Goal: Information Seeking & Learning: Learn about a topic

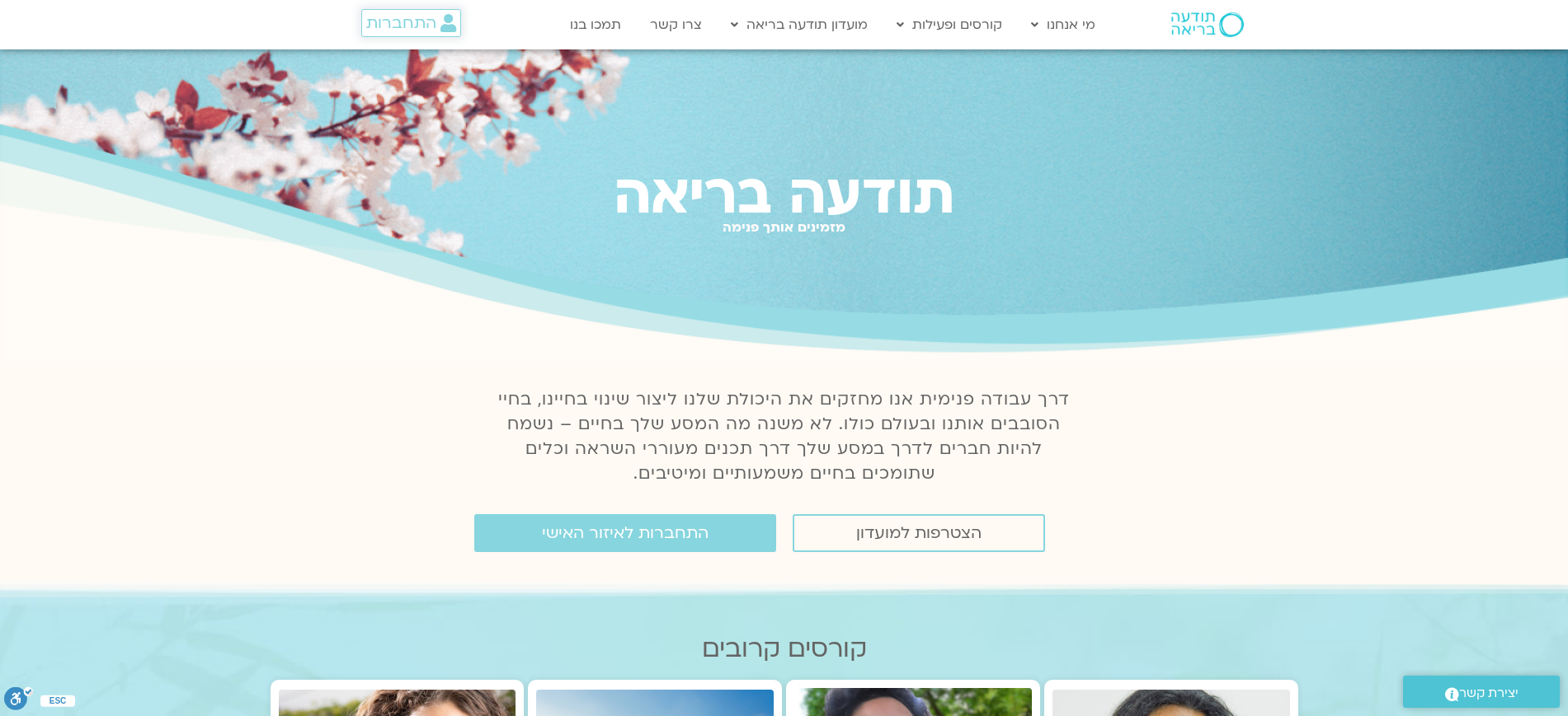
click at [421, 14] on span "התחברות" at bounding box center [401, 22] width 70 height 18
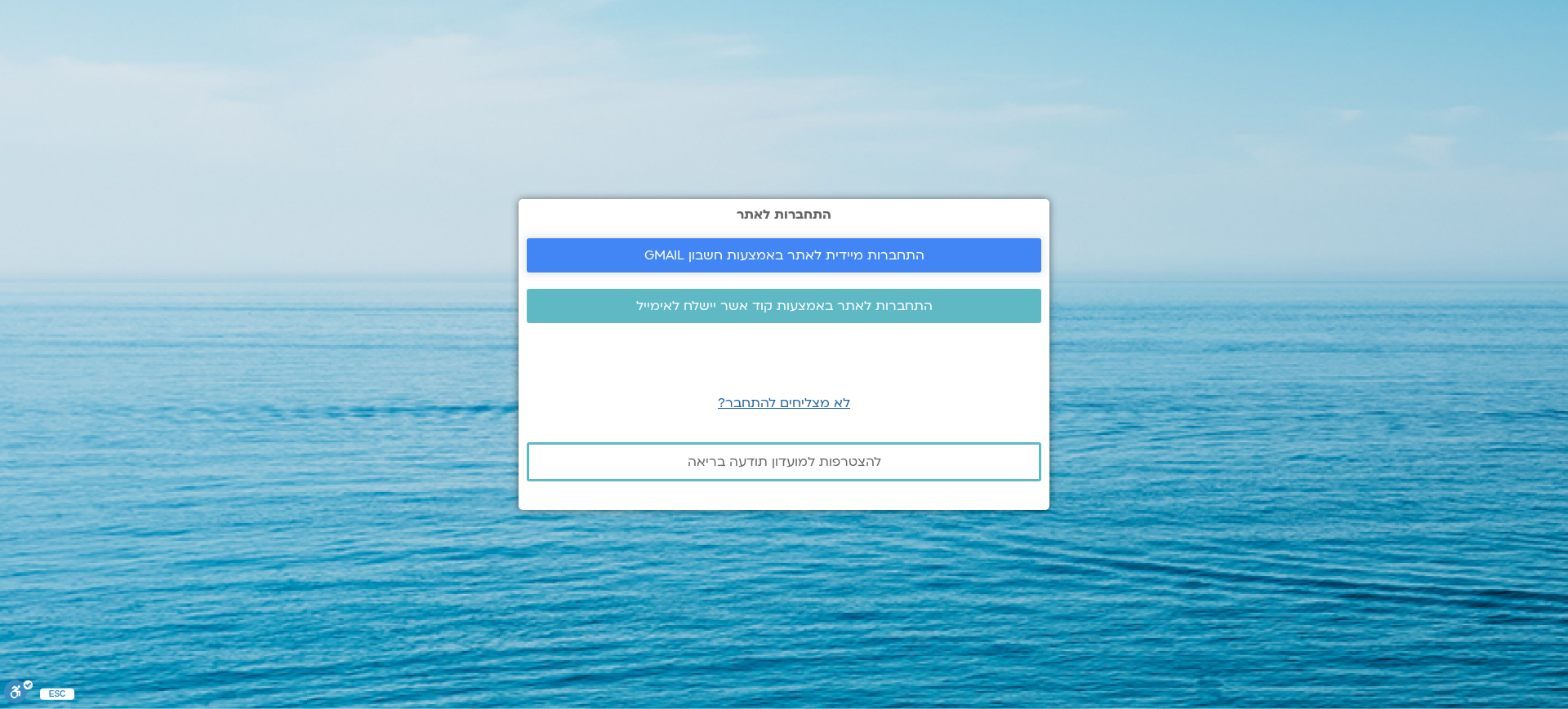
click at [870, 250] on span "התחברות מיידית לאתר באמצעות חשבון GMAIL" at bounding box center [785, 255] width 280 height 14
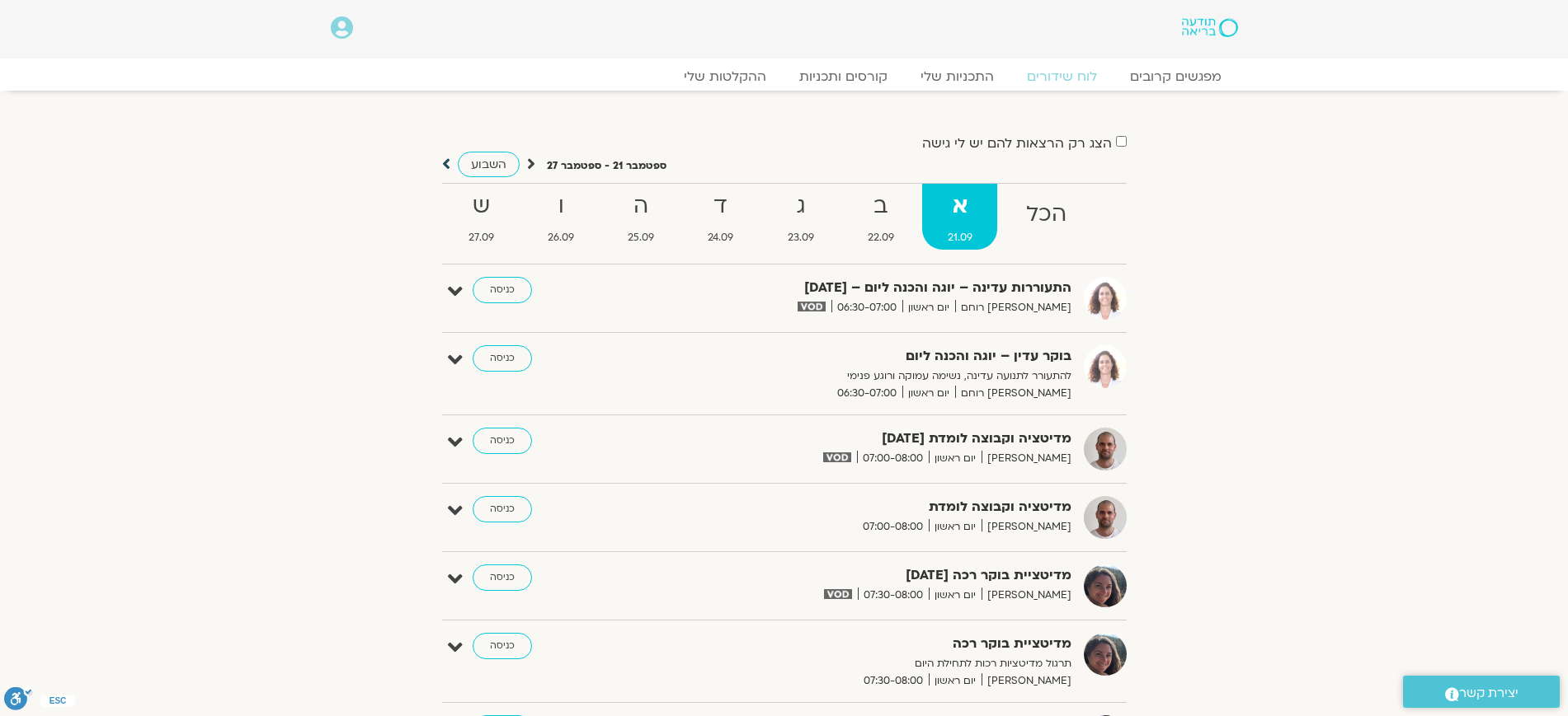
click at [446, 163] on icon at bounding box center [446, 164] width 9 height 16
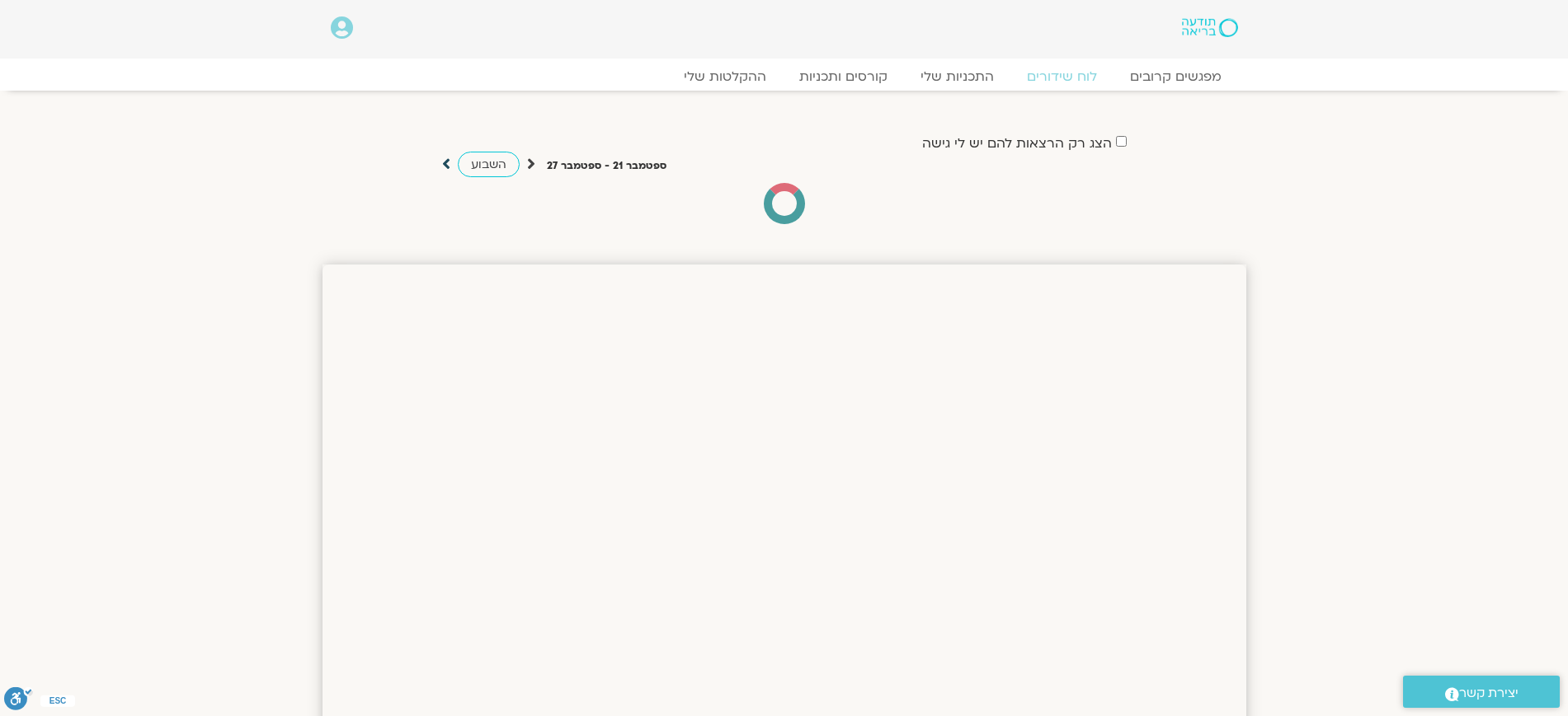
click at [446, 163] on icon at bounding box center [446, 164] width 9 height 16
click at [449, 156] on icon at bounding box center [446, 164] width 9 height 16
click at [492, 153] on link "השבוע" at bounding box center [489, 165] width 62 height 26
click at [440, 165] on div "הצג רק הרצאות להם יש לי גישה ספטמבר 21 - ספטמבר 27 השבוע להציג אירועים שפתוחים …" at bounding box center [784, 178] width 924 height 93
click at [445, 165] on icon at bounding box center [446, 164] width 9 height 16
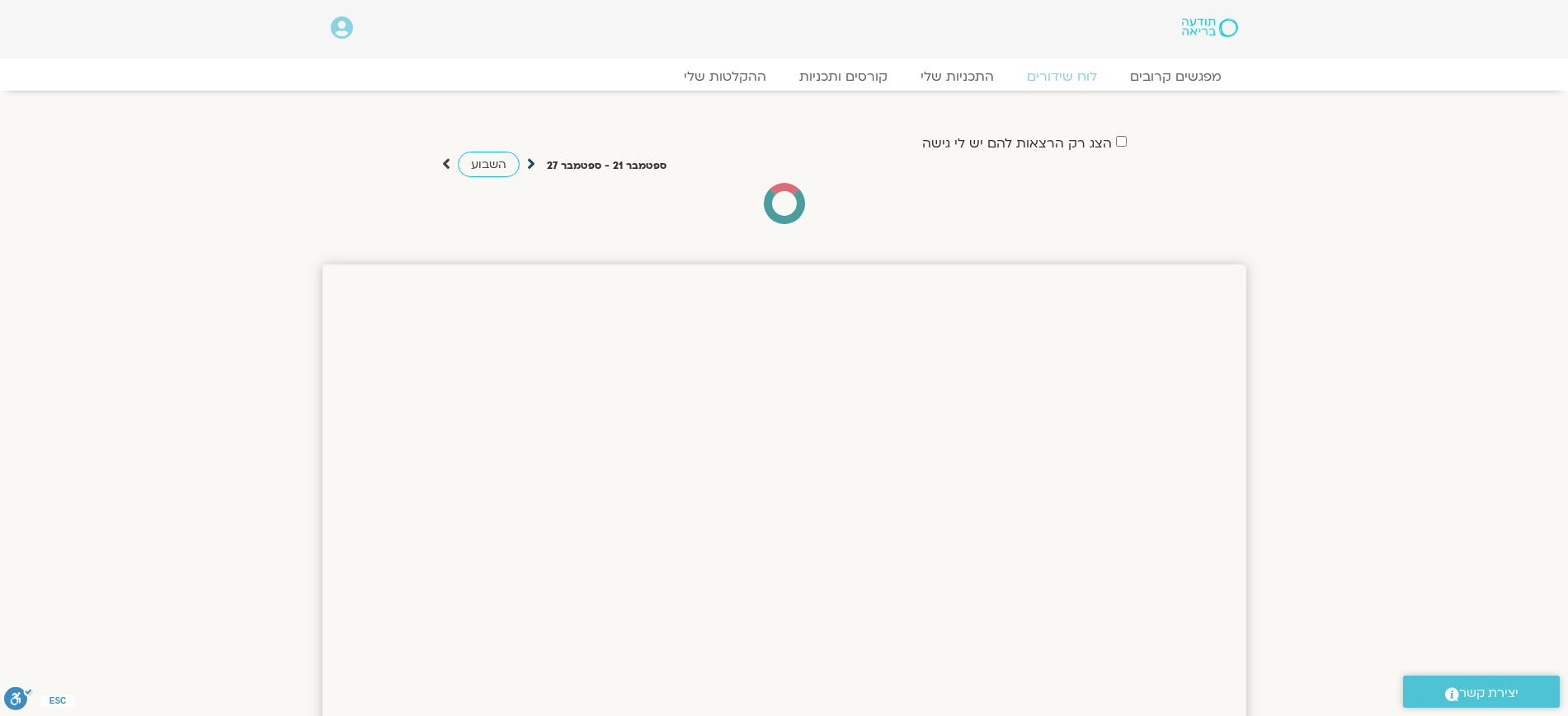
click at [527, 159] on icon at bounding box center [531, 164] width 9 height 16
click at [534, 163] on div "ספטמבר 21 - ספטמבר 27 השבוע" at bounding box center [554, 165] width 225 height 21
click at [524, 164] on div "השבוע" at bounding box center [488, 165] width 93 height 21
click at [530, 164] on icon at bounding box center [531, 164] width 9 height 16
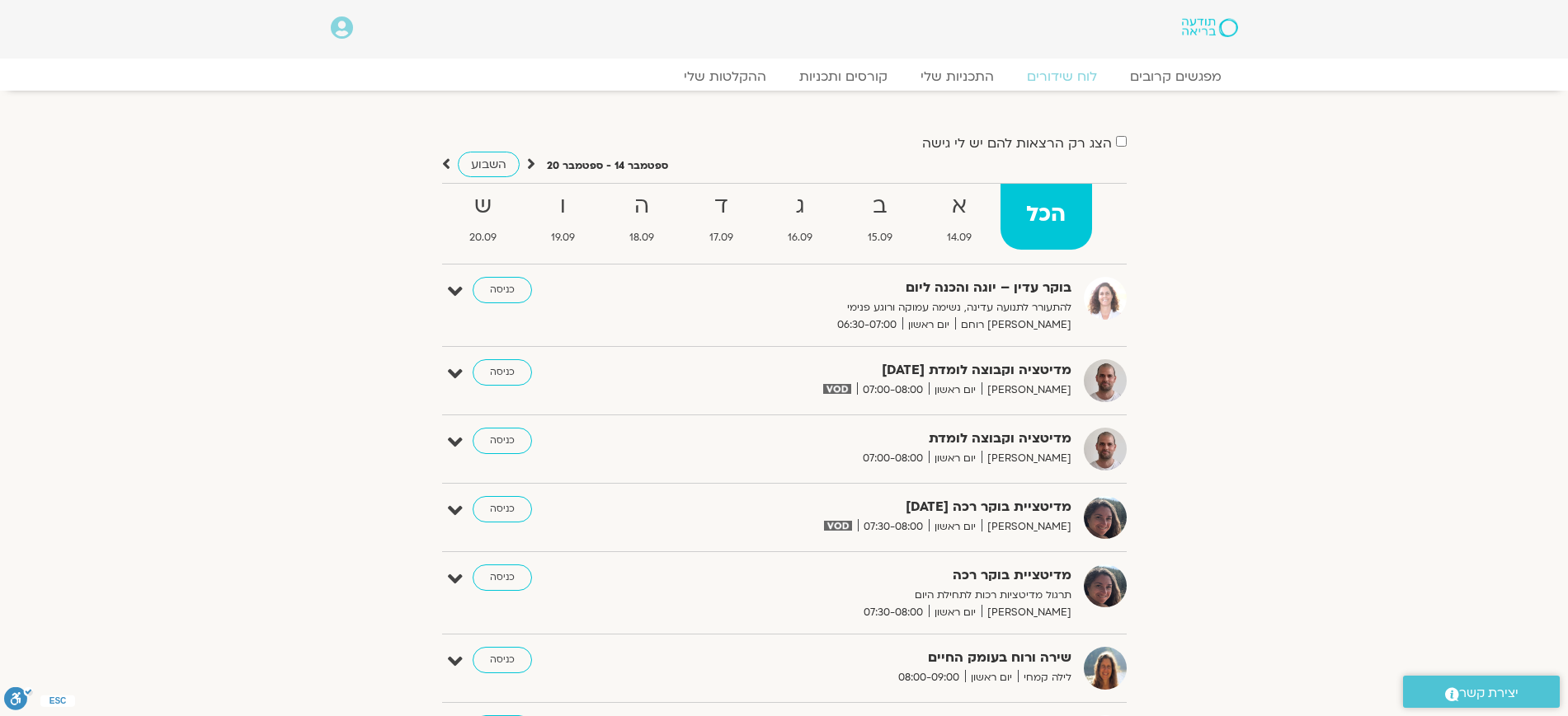
click at [867, 214] on strong "ב" at bounding box center [879, 206] width 75 height 37
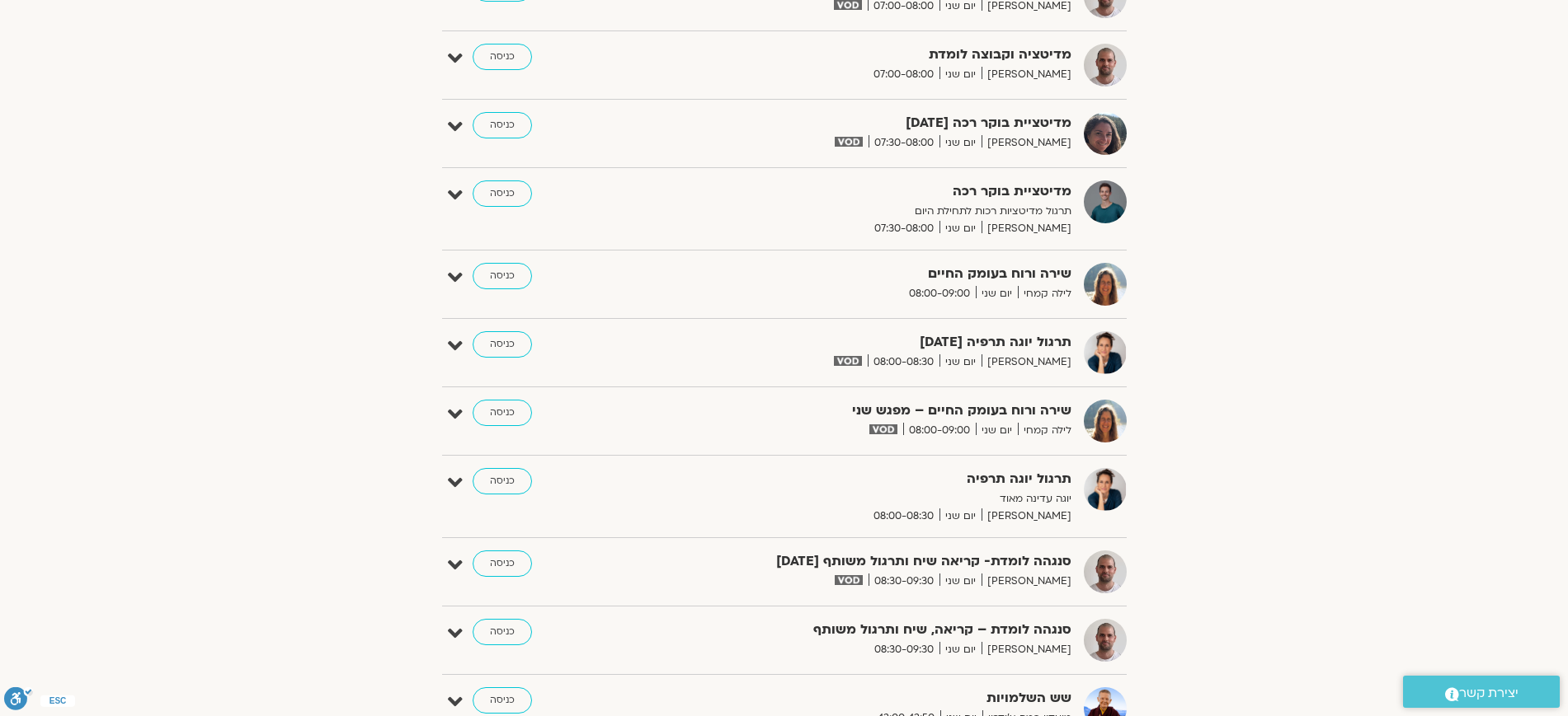
scroll to position [421, 0]
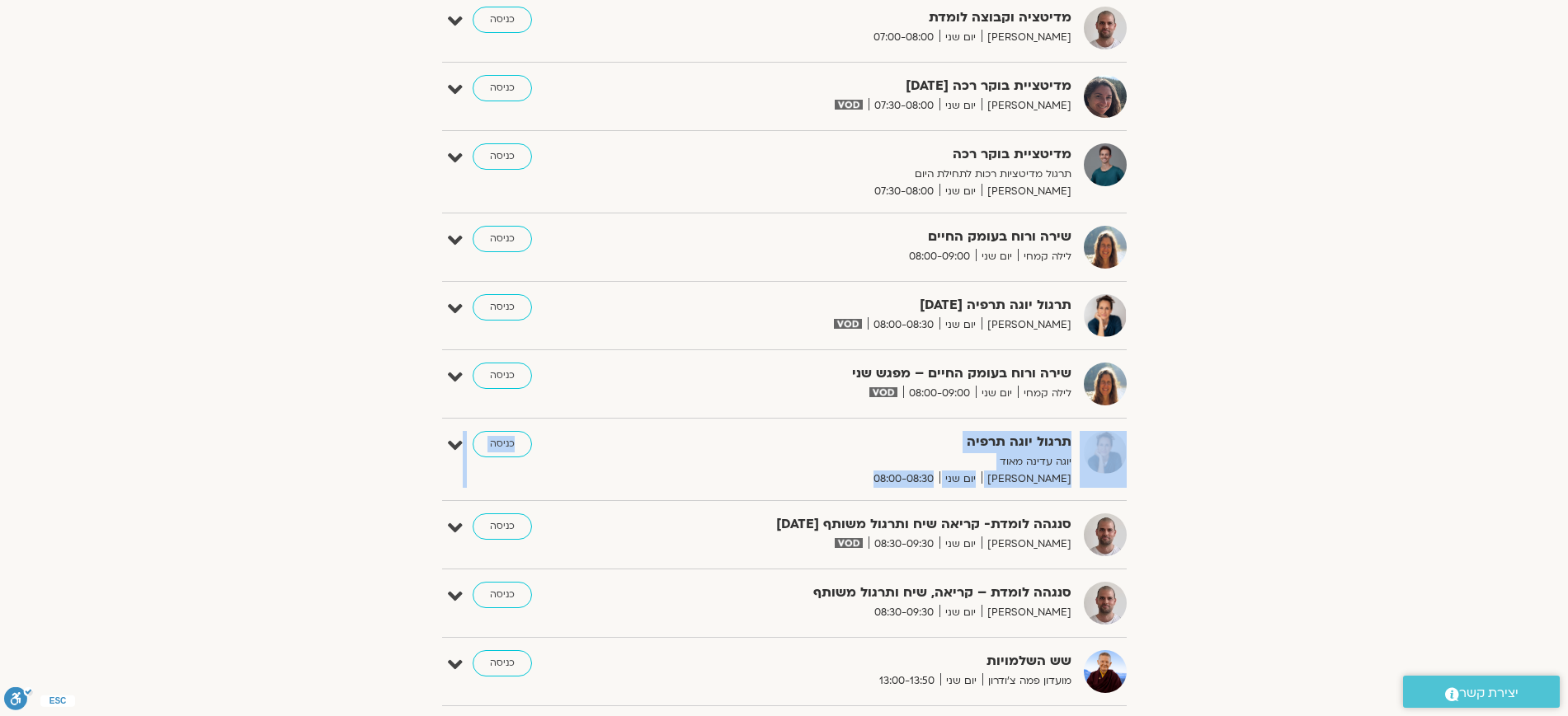
drag, startPoint x: 1161, startPoint y: 438, endPoint x: 1159, endPoint y: 508, distance: 70.0
click at [1159, 508] on div "הצג רק הרצאות להם יש לי גישה ספטמבר 14 - ספטמבר 20 השבוע להציג אירועים שפתוחים …" at bounding box center [784, 625] width 924 height 1829
click at [1195, 476] on div "הצג רק הרצאות להם יש לי גישה ספטמבר 14 - ספטמבר 20 השבוע להציג אירועים שפתוחים …" at bounding box center [784, 625] width 924 height 1829
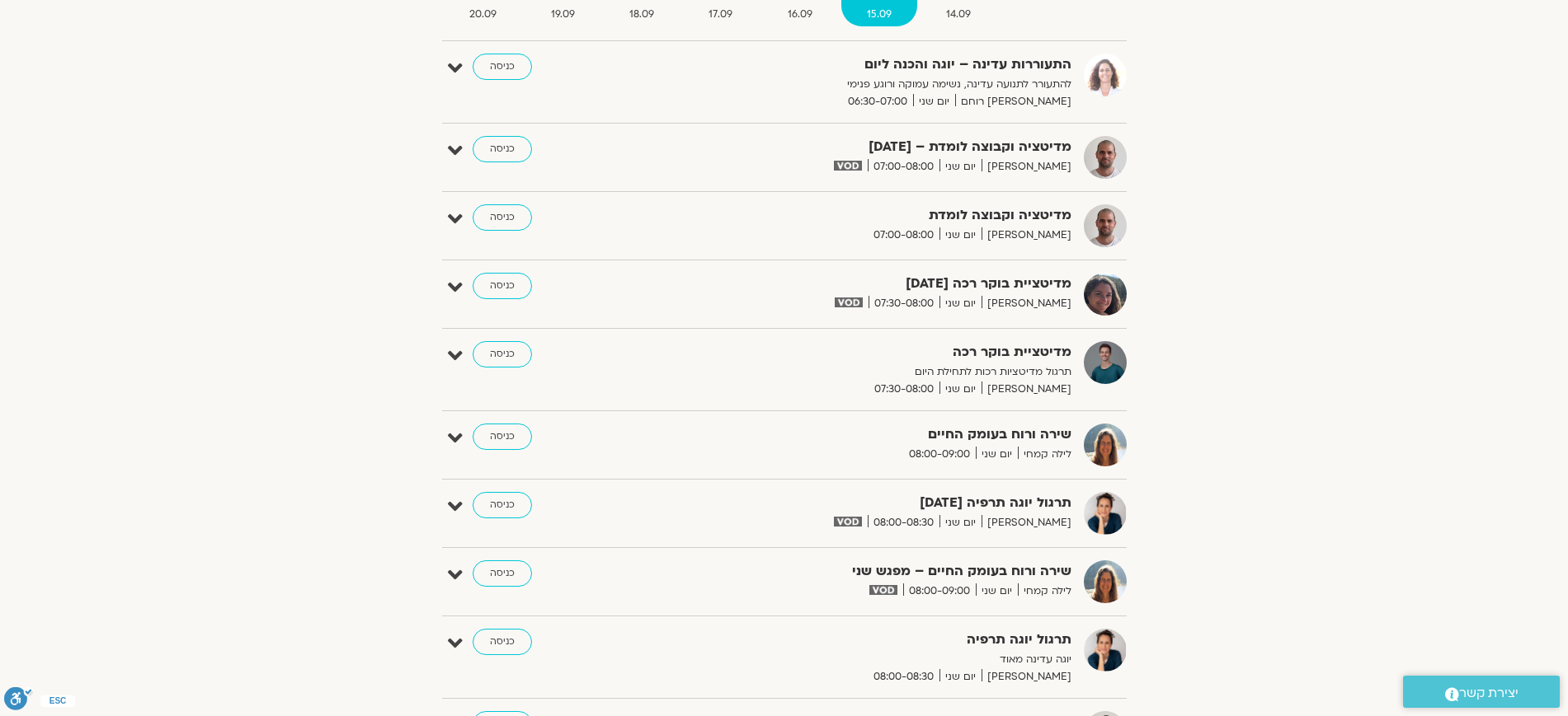
scroll to position [0, 0]
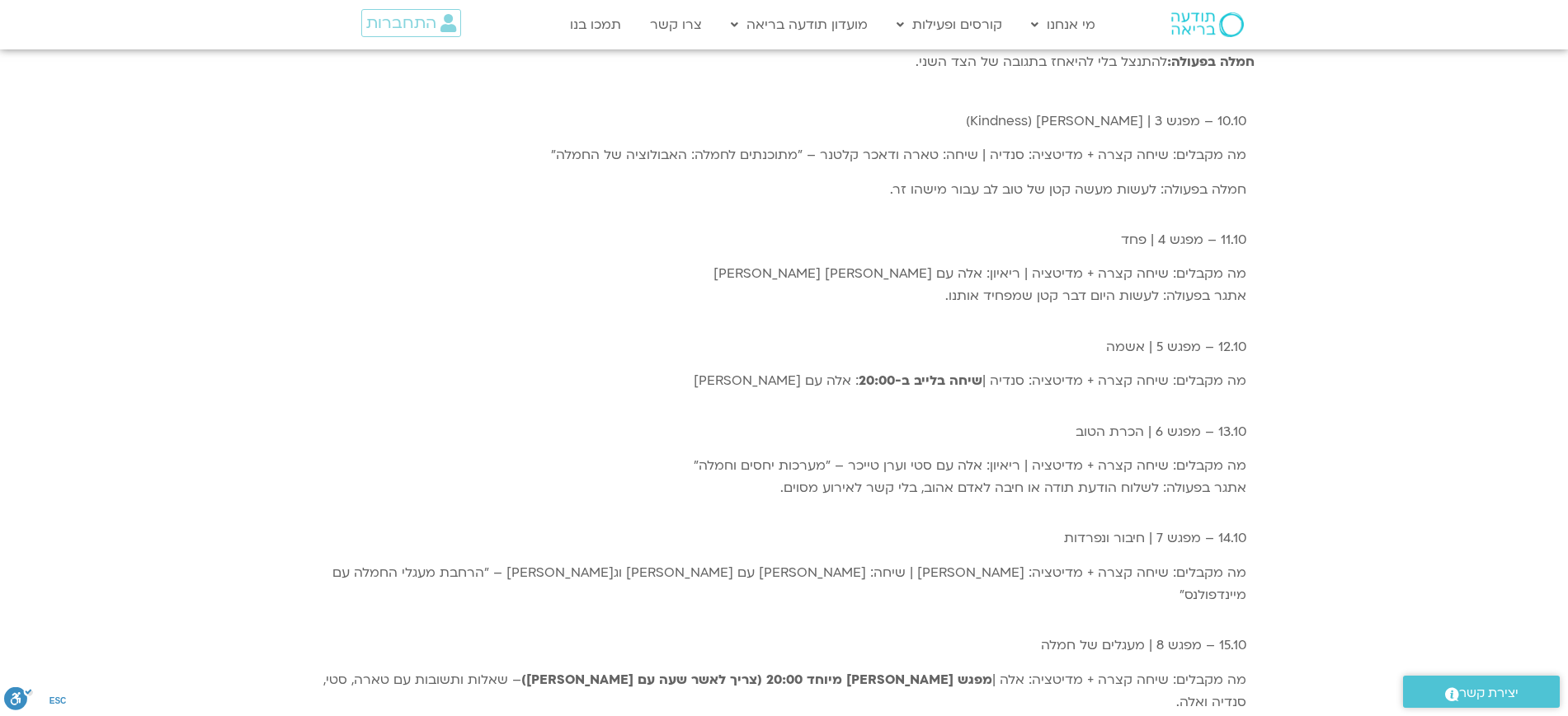
scroll to position [2256, 0]
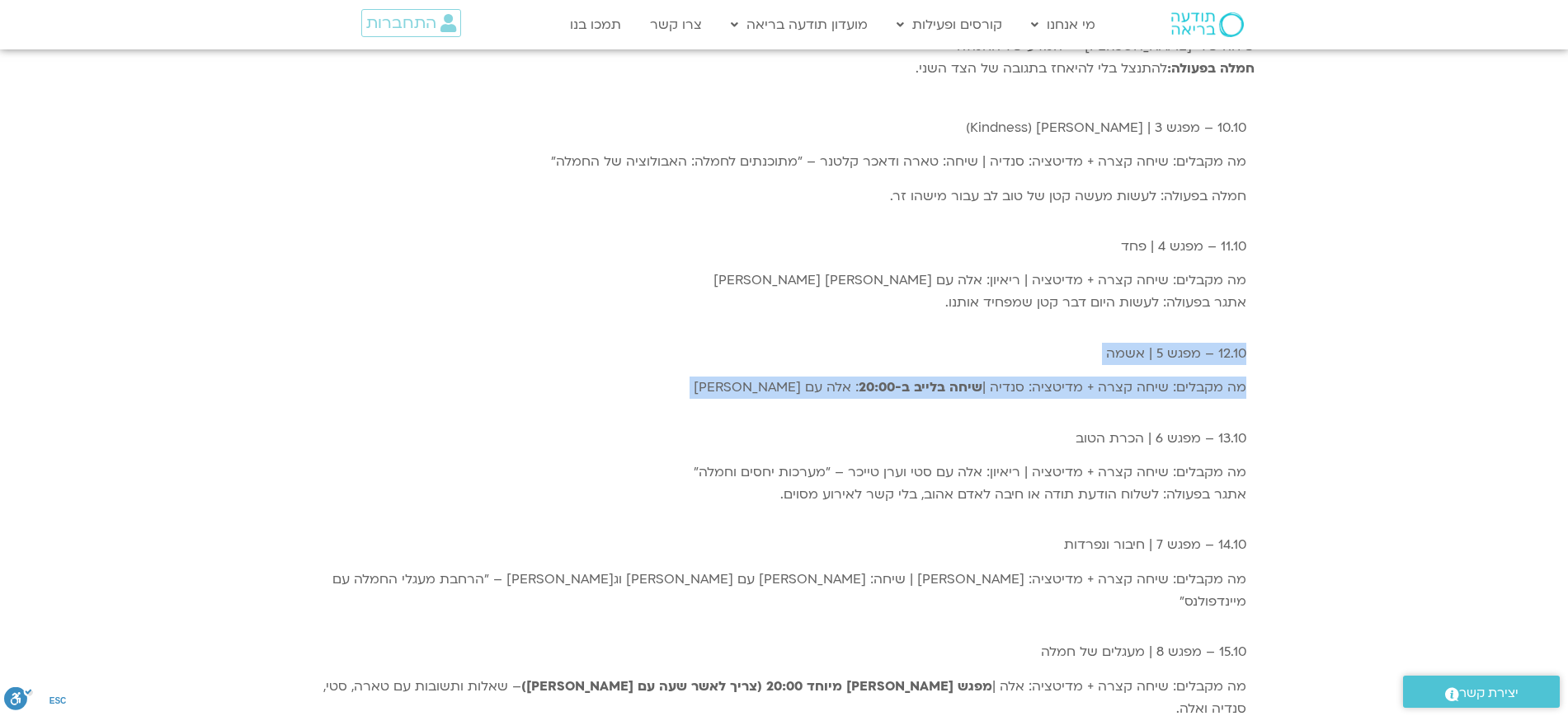
drag, startPoint x: 1261, startPoint y: 289, endPoint x: 1263, endPoint y: 366, distance: 77.0
click at [1263, 366] on div "הרבה פעמים חמלה עצמית לא נגישה לנו כי קשה לנו לסלוח לעצמנו על דברים שעשינו. במפ…" at bounding box center [784, 376] width 1568 height 743
click at [1269, 363] on div "הרבה פעמים חמלה עצמית לא נגישה לנו כי קשה לנו לסלוח לעצמנו על דברים שעשינו. במפ…" at bounding box center [784, 376] width 1568 height 743
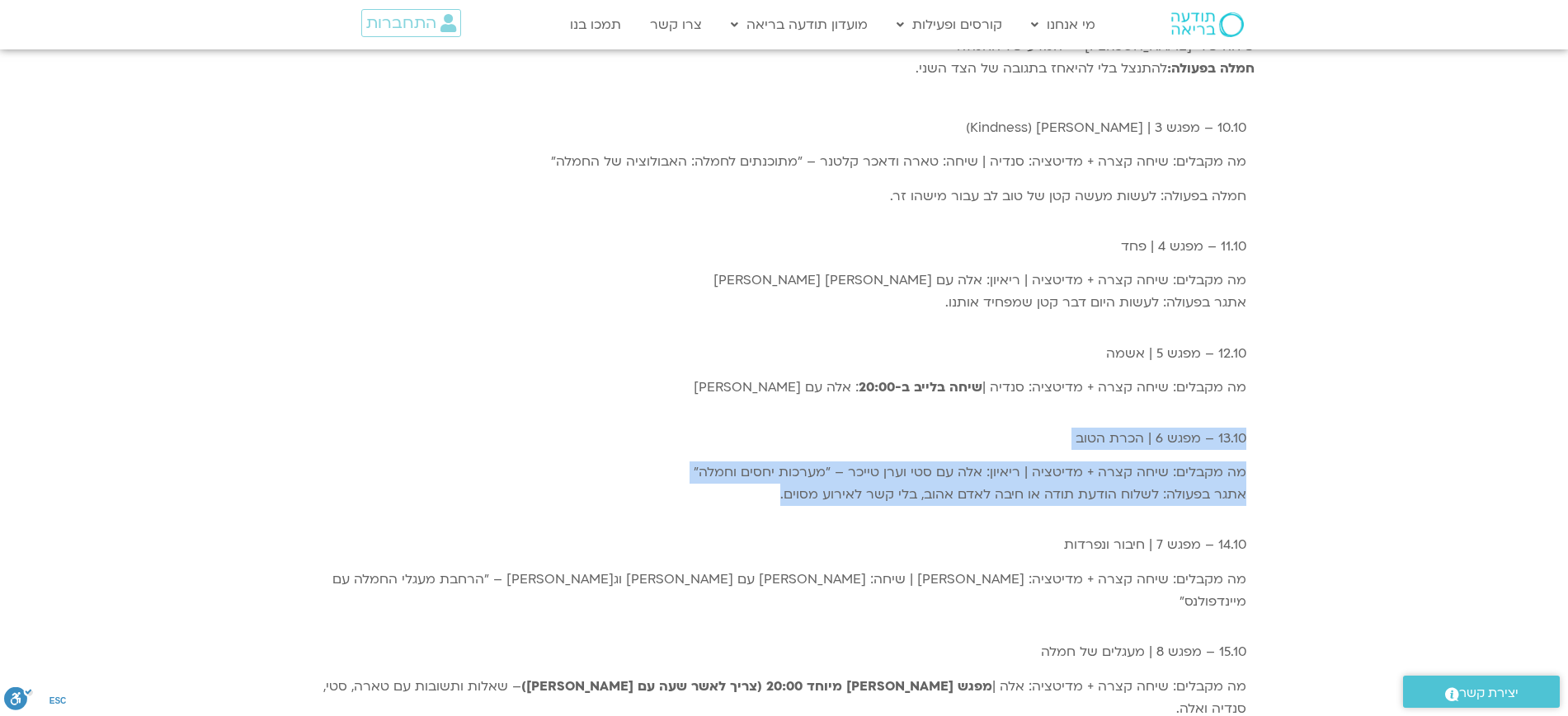
drag, startPoint x: 1285, startPoint y: 403, endPoint x: 1294, endPoint y: 436, distance: 34.2
click at [1282, 466] on div "הרבה פעמים חמלה עצמית לא נגישה לנו כי קשה לנו לסלוח לעצמנו על דברים שעשינו. במפ…" at bounding box center [784, 376] width 1568 height 743
click at [1296, 415] on div "הרבה פעמים חמלה עצמית לא נגישה לנו כי קשה לנו לסלוח לעצמנו על דברים שעשינו. במפ…" at bounding box center [784, 376] width 1568 height 743
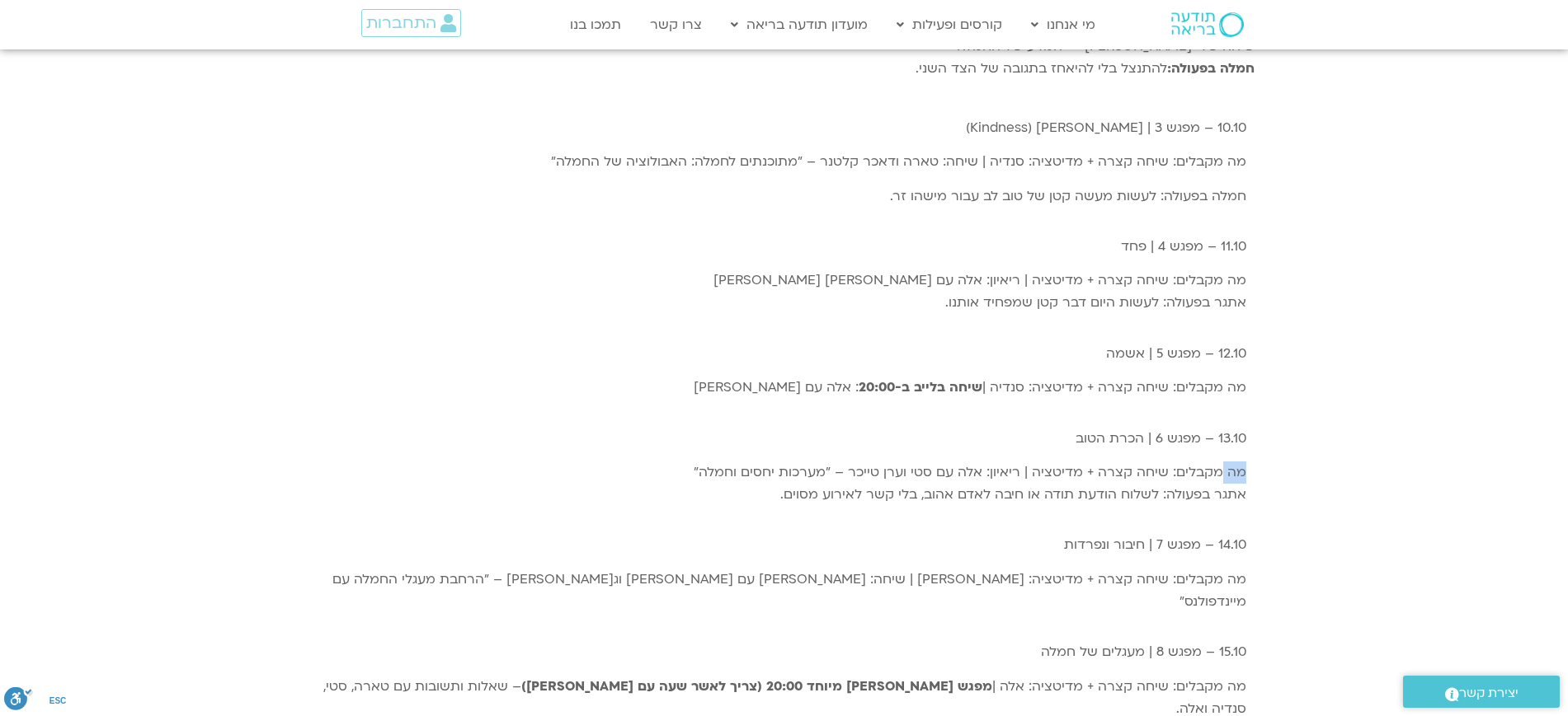
click at [1296, 415] on div "הרבה פעמים חמלה עצמית לא נגישה לנו כי קשה לנו לסלוח לעצמנו על דברים שעשינו. במפ…" at bounding box center [784, 376] width 1568 height 743
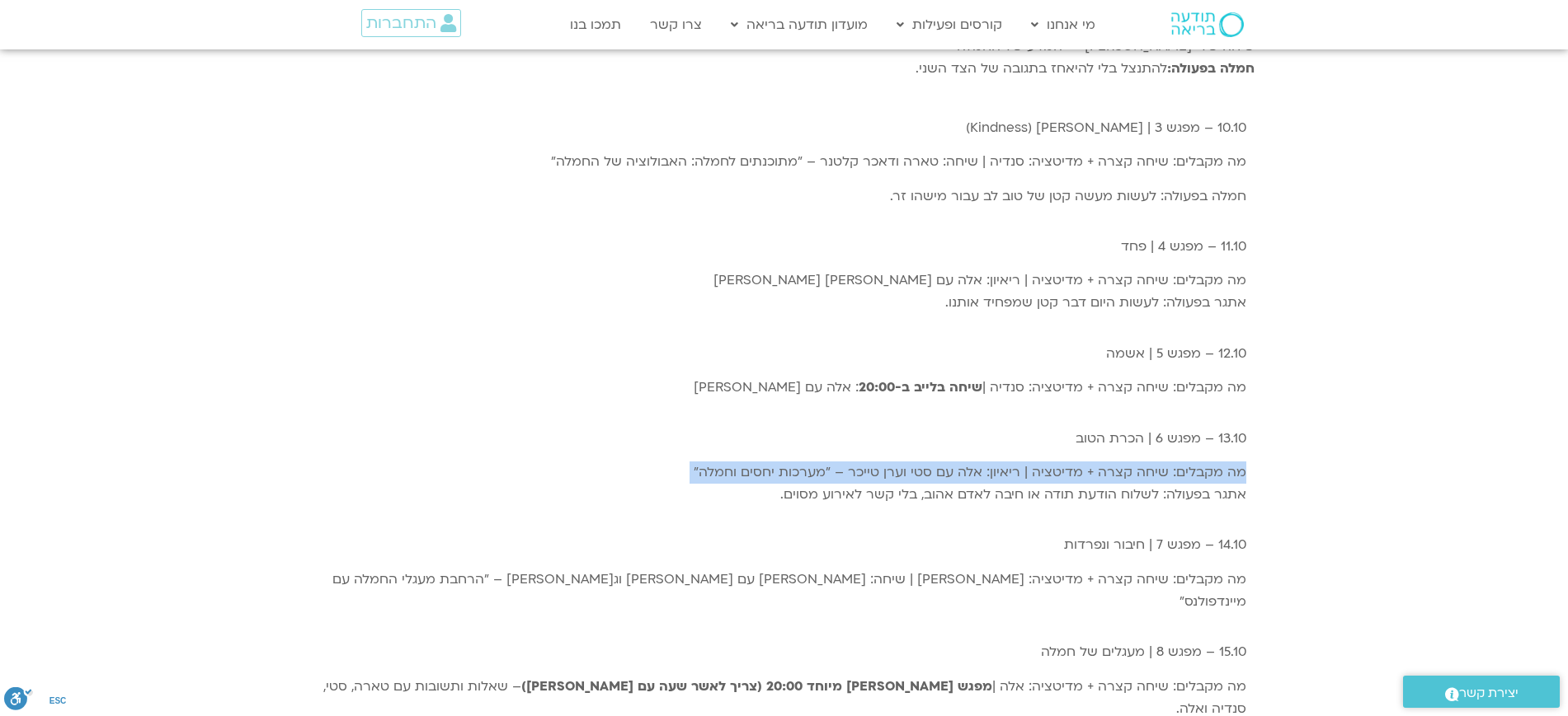
click at [1296, 415] on div "הרבה פעמים חמלה עצמית לא נגישה לנו כי קשה לנו לסלוח לעצמנו על דברים שעשינו. במפ…" at bounding box center [784, 376] width 1568 height 743
click at [1289, 424] on div "הרבה פעמים חמלה עצמית לא נגישה לנו כי קשה לנו לסלוח לעצמנו על דברים שעשינו. במפ…" at bounding box center [784, 376] width 1568 height 743
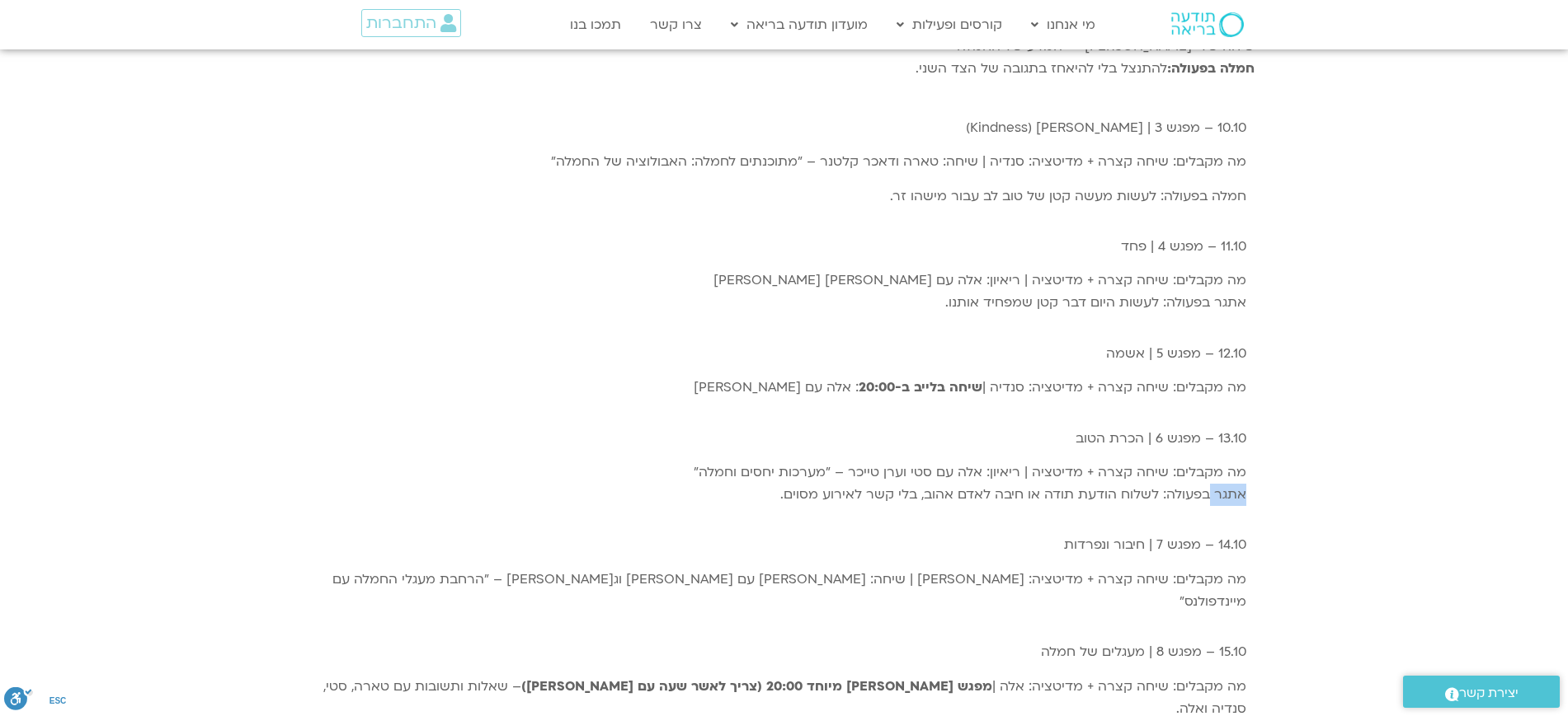
click at [1289, 424] on div "הרבה פעמים חמלה עצמית לא נגישה לנו כי קשה לנו לסלוח לעצמנו על דברים שעשינו. במפ…" at bounding box center [784, 376] width 1568 height 743
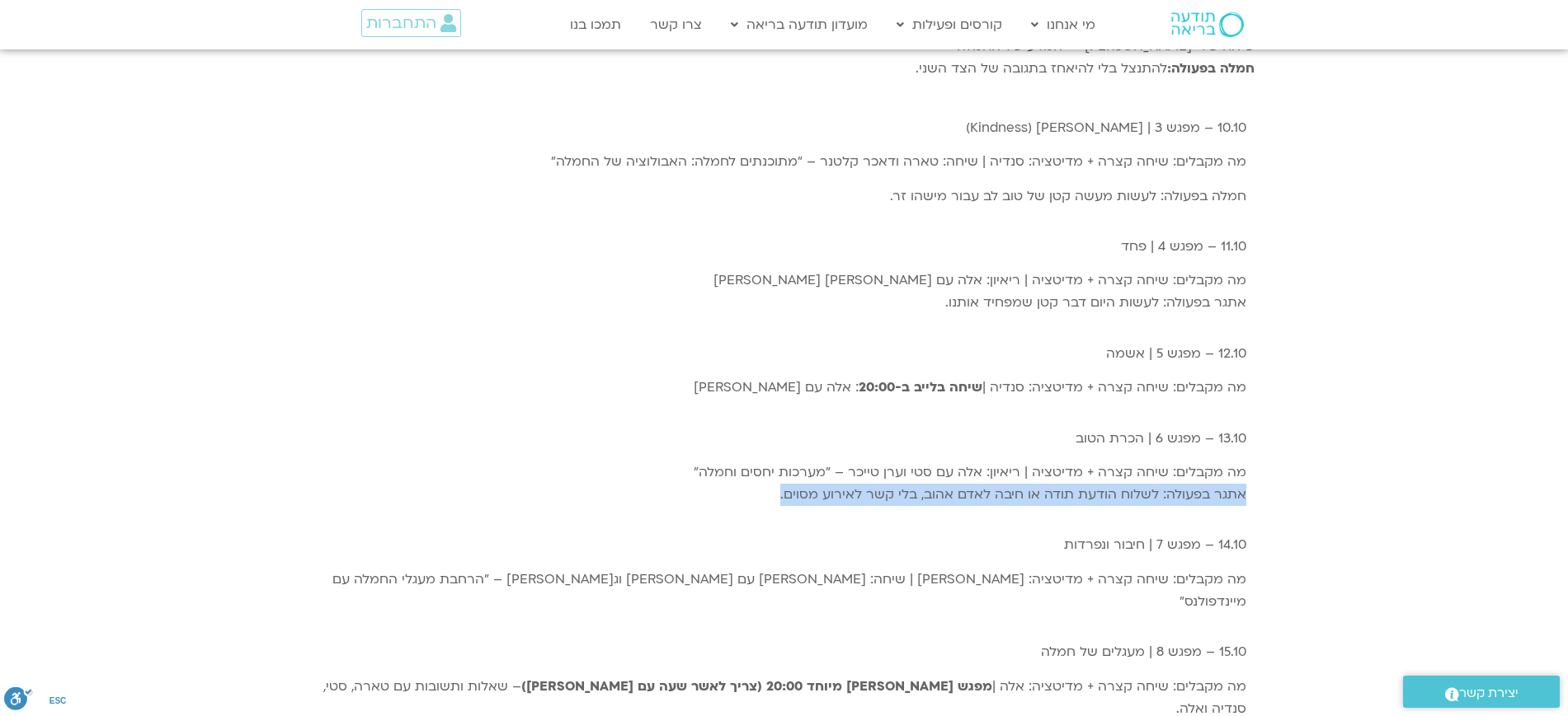
drag, startPoint x: 1289, startPoint y: 424, endPoint x: 1312, endPoint y: 419, distance: 23.5
click at [1289, 424] on div "הרבה פעמים חמלה עצמית לא נגישה לנו כי קשה לנו לסלוח לעצמנו על דברים שעשינו. במפ…" at bounding box center [784, 376] width 1568 height 743
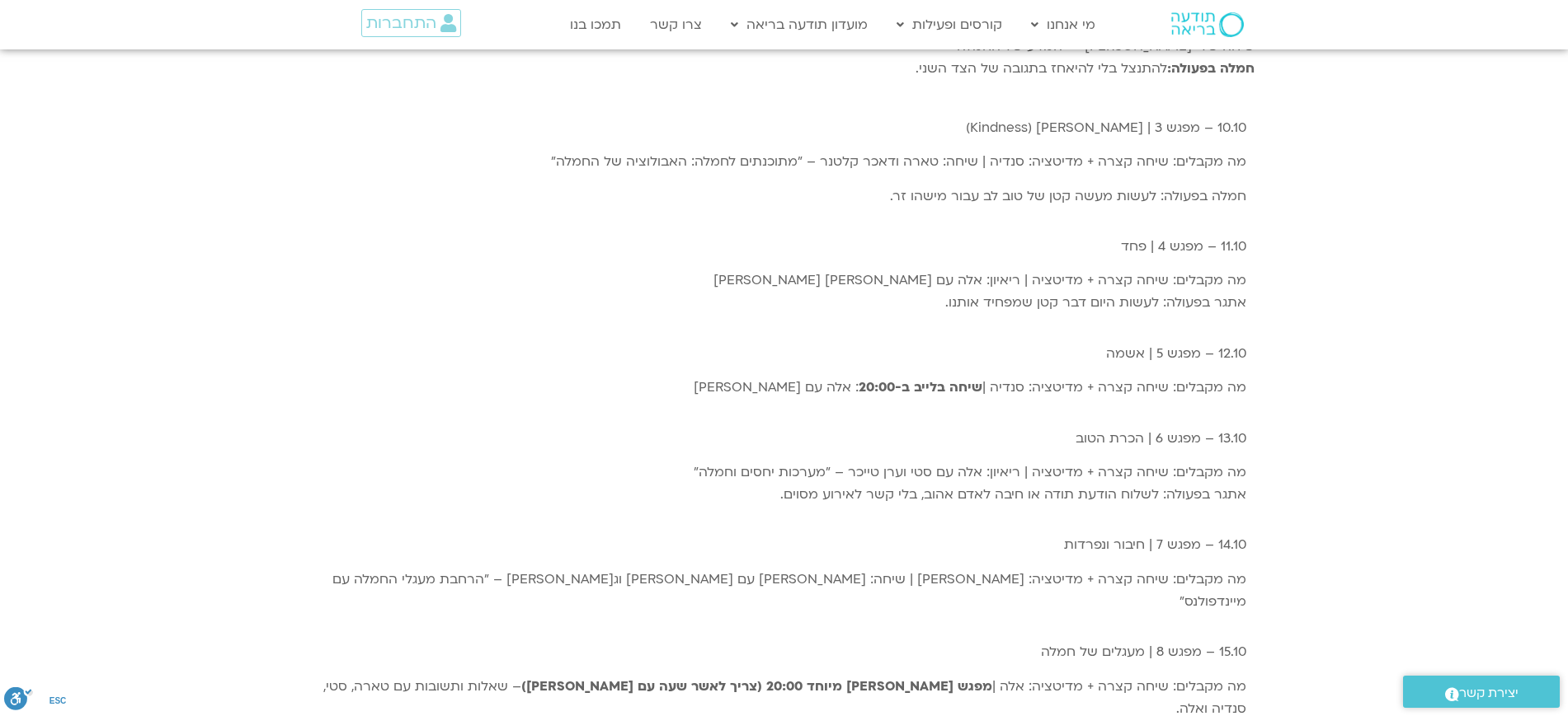
click at [1326, 412] on div "הרבה פעמים חמלה עצמית לא נגישה לנו כי קשה לנו לסלוח לעצמנו על דברים שעשינו. במפ…" at bounding box center [784, 376] width 1568 height 743
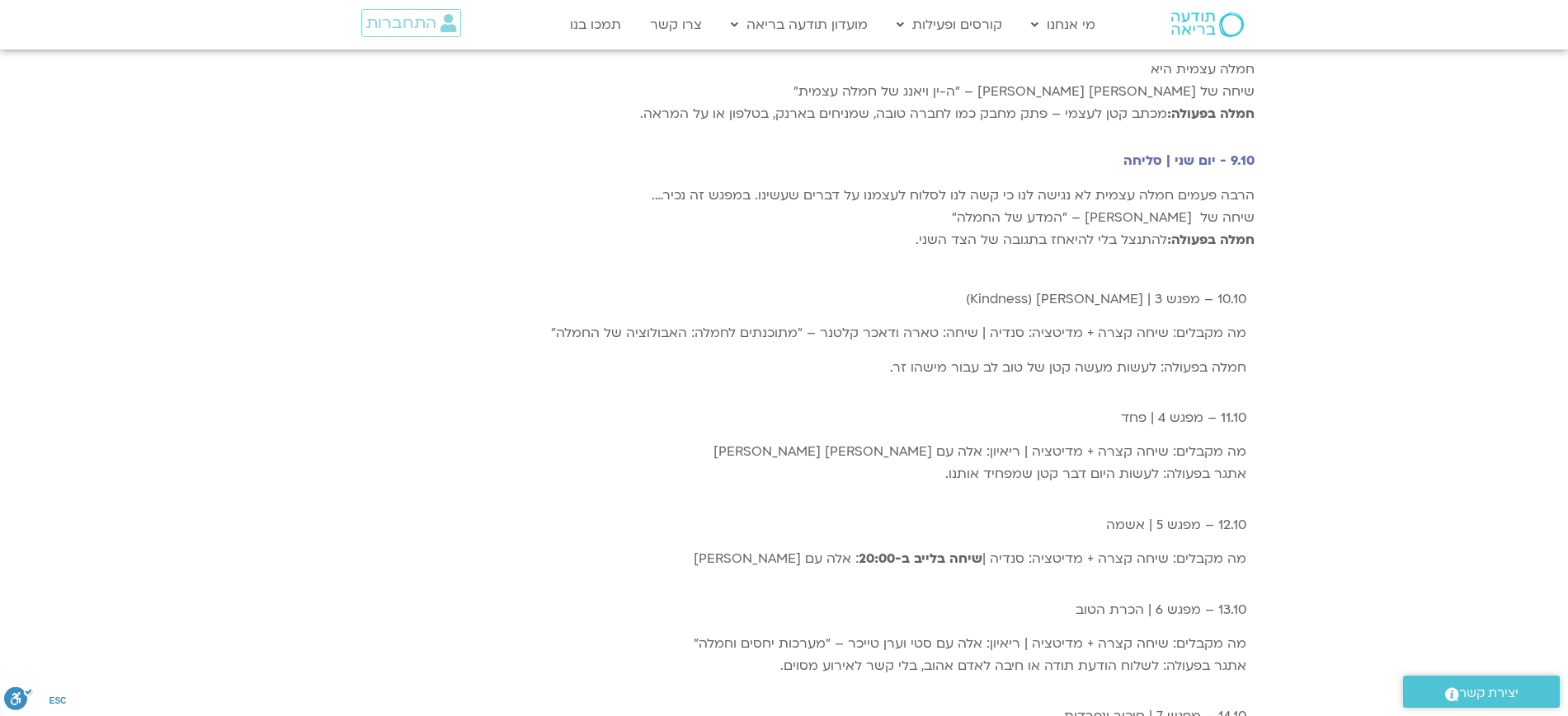
scroll to position [2050, 0]
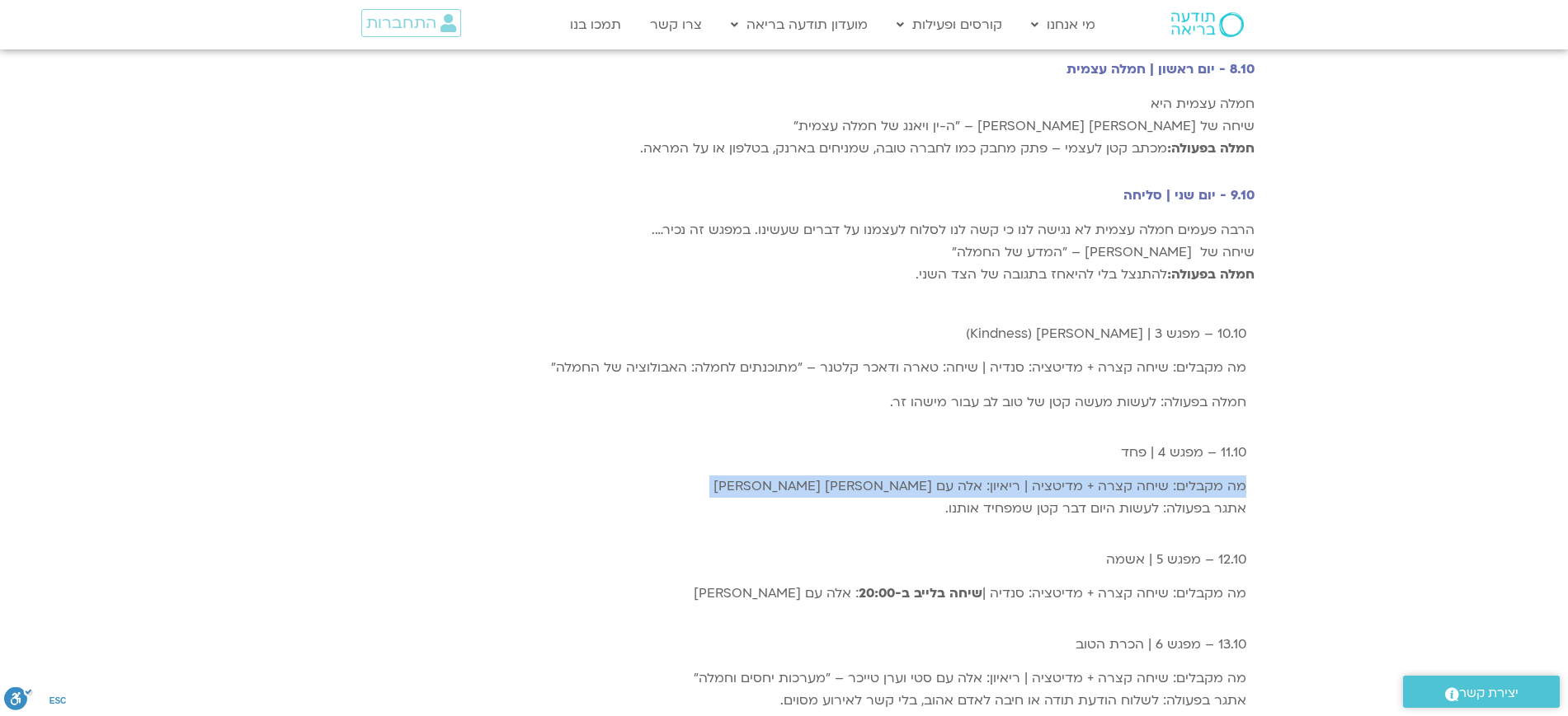
drag, startPoint x: 1262, startPoint y: 413, endPoint x: 1266, endPoint y: 467, distance: 54.1
click at [1266, 467] on div "הרבה פעמים חמלה עצמית לא נגישה לנו כי קשה לנו לסלוח לעצמנו על דברים שעשינו. במפ…" at bounding box center [784, 582] width 1568 height 743
click at [1337, 453] on div "הרבה פעמים חמלה עצמית לא נגישה לנו כי קשה לנו לסלוח לעצמנו על דברים שעשינו. במפ…" at bounding box center [784, 582] width 1568 height 743
drag, startPoint x: 1279, startPoint y: 385, endPoint x: 1272, endPoint y: 472, distance: 87.3
click at [1272, 472] on div "הרבה פעמים חמלה עצמית לא נגישה לנו כי קשה לנו לסלוח לעצמנו על דברים שעשינו. במפ…" at bounding box center [784, 582] width 1568 height 743
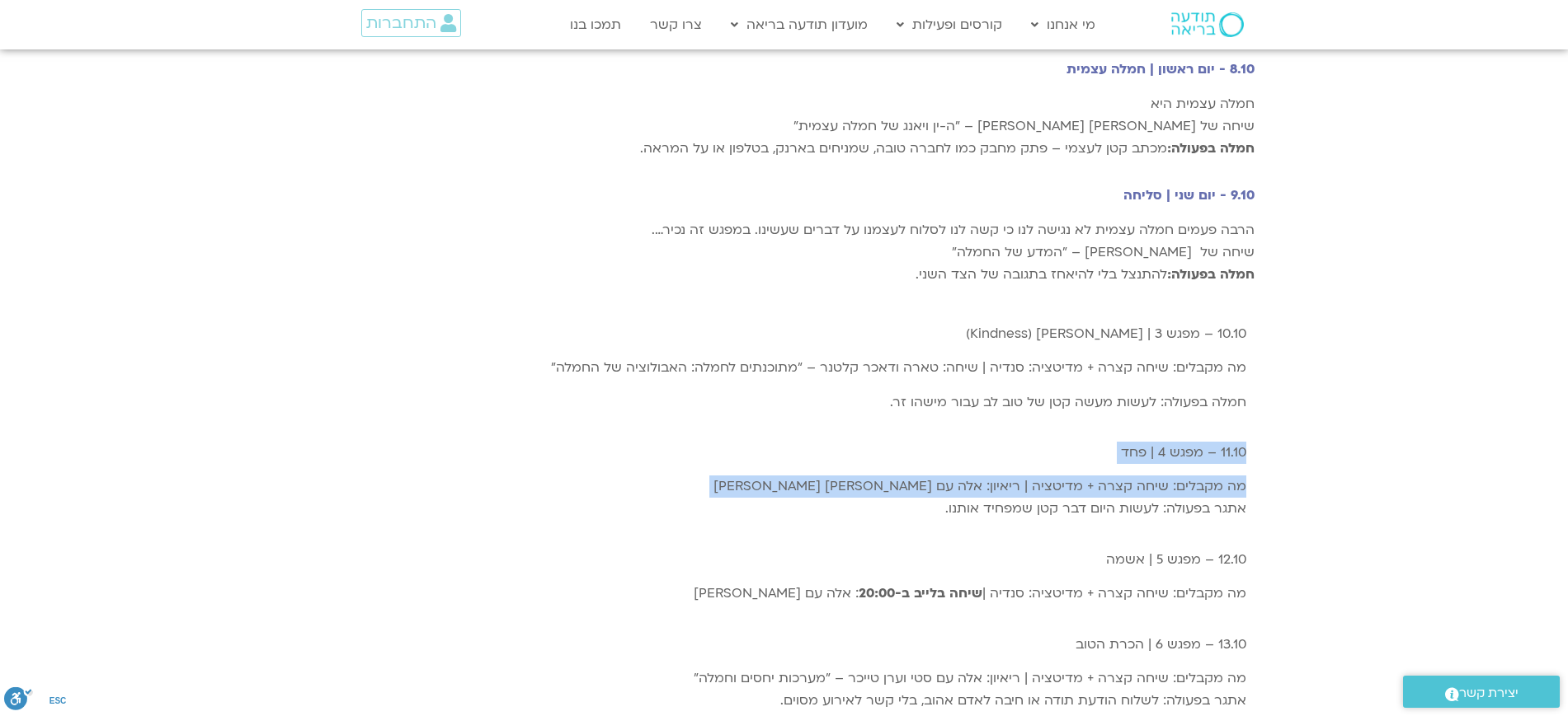
click at [1302, 440] on div "הרבה פעמים חמלה עצמית לא נגישה לנו כי קשה לנו לסלוח לעצמנו על דברים שעשינו. במפ…" at bounding box center [784, 582] width 1568 height 743
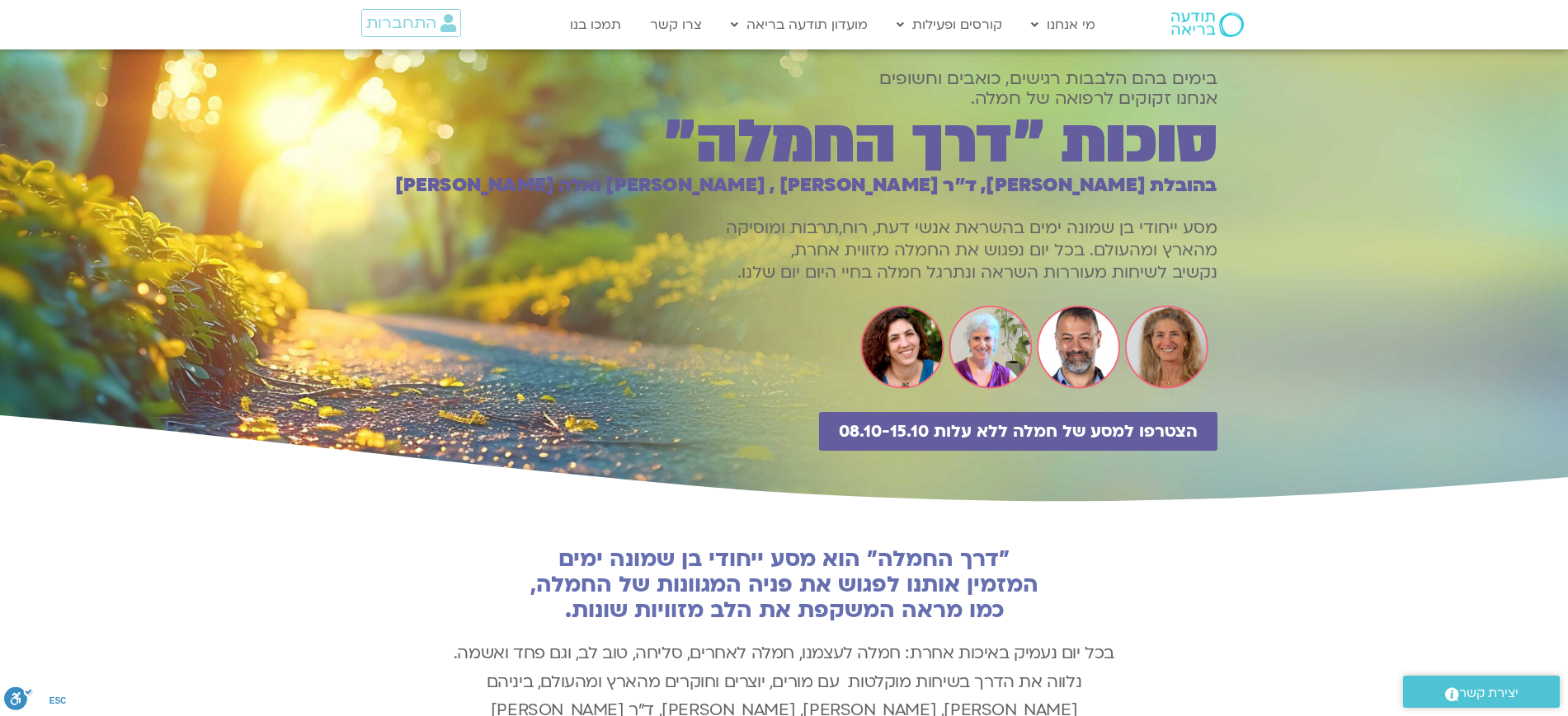
scroll to position [0, 0]
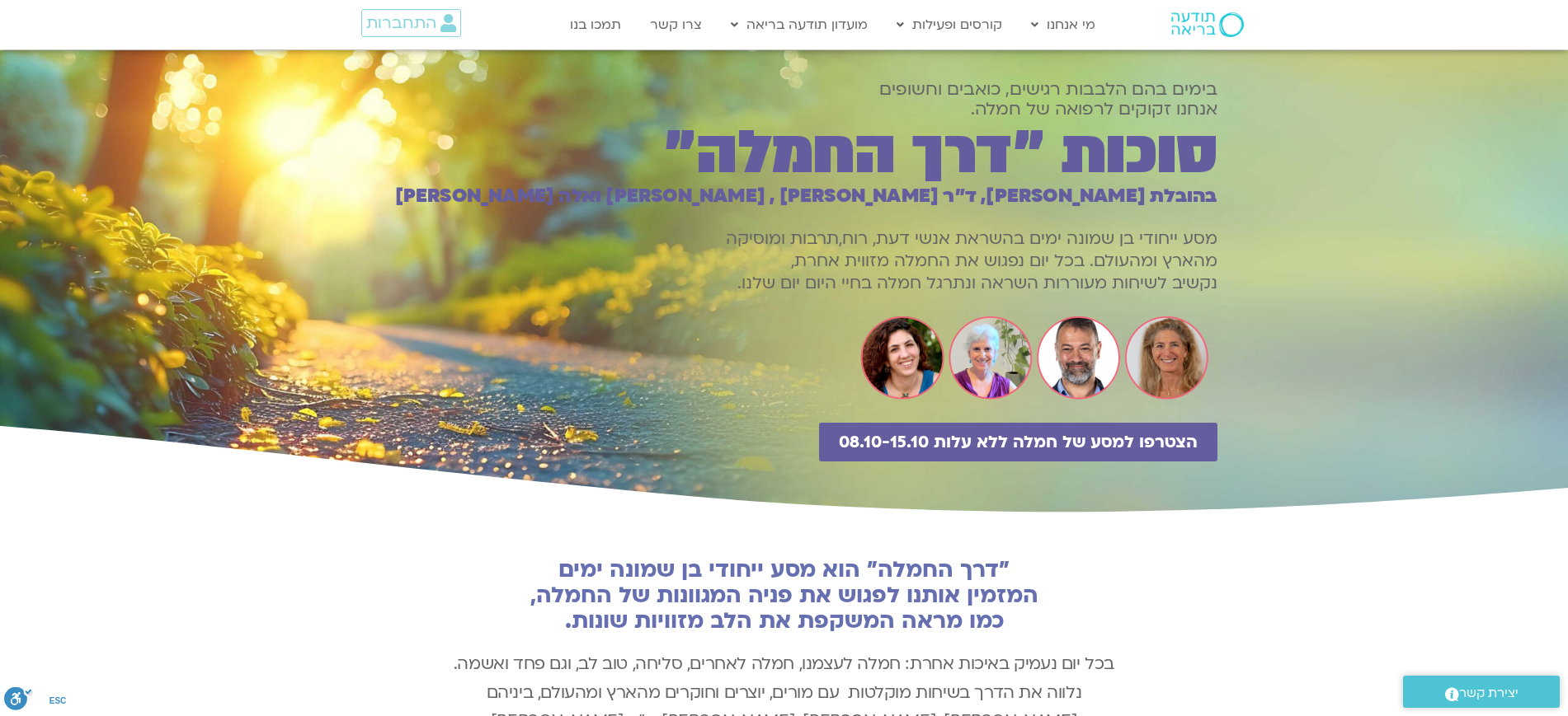
click at [1217, 16] on img at bounding box center [1207, 24] width 73 height 25
